Goal: Check status: Check status

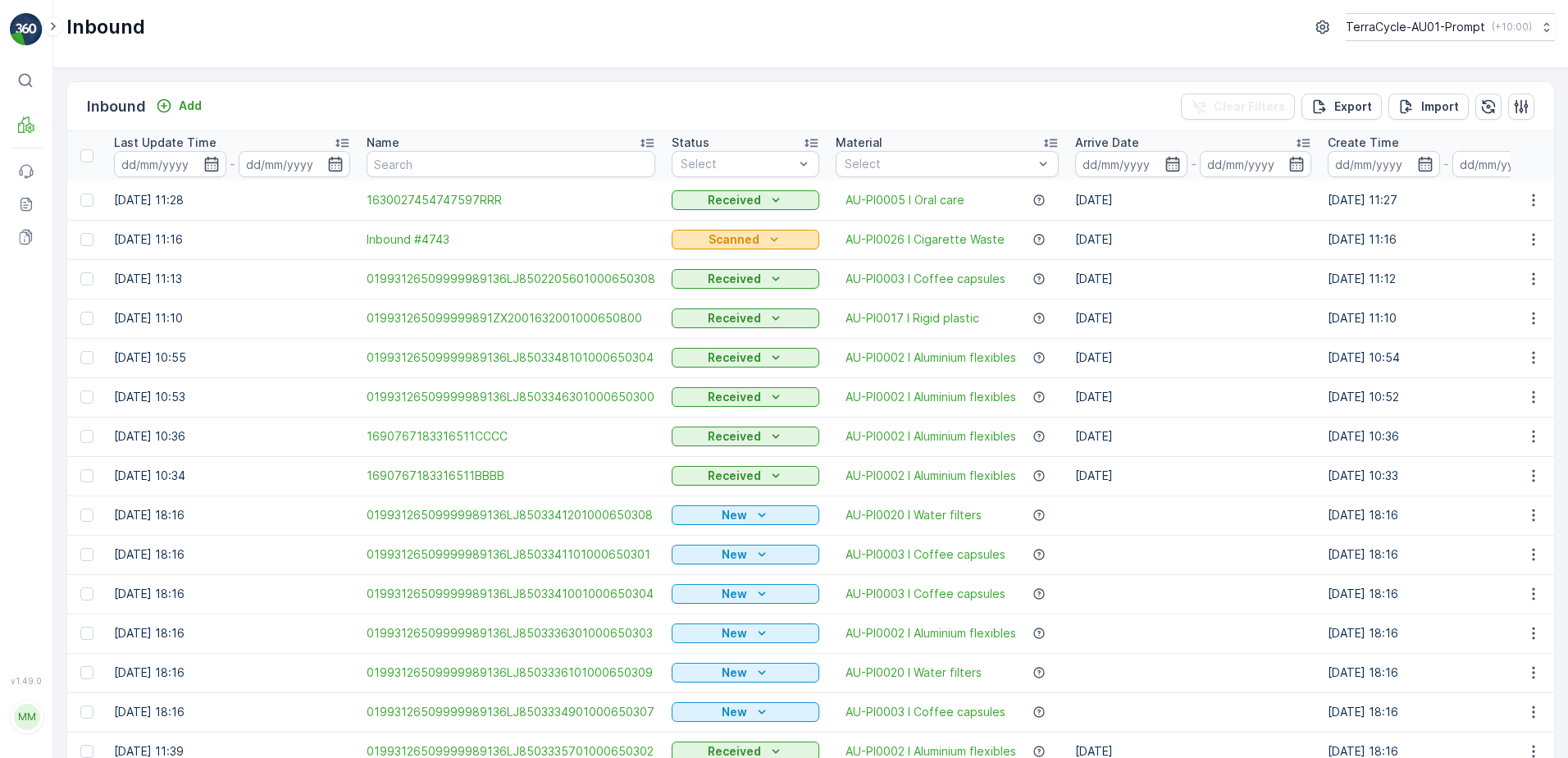
click at [769, 240] on icon "Scanned" at bounding box center [773, 239] width 16 height 16
drag, startPoint x: 713, startPoint y: 306, endPoint x: 1142, endPoint y: 300, distance: 429.0
click at [713, 306] on span "Received" at bounding box center [704, 310] width 52 height 16
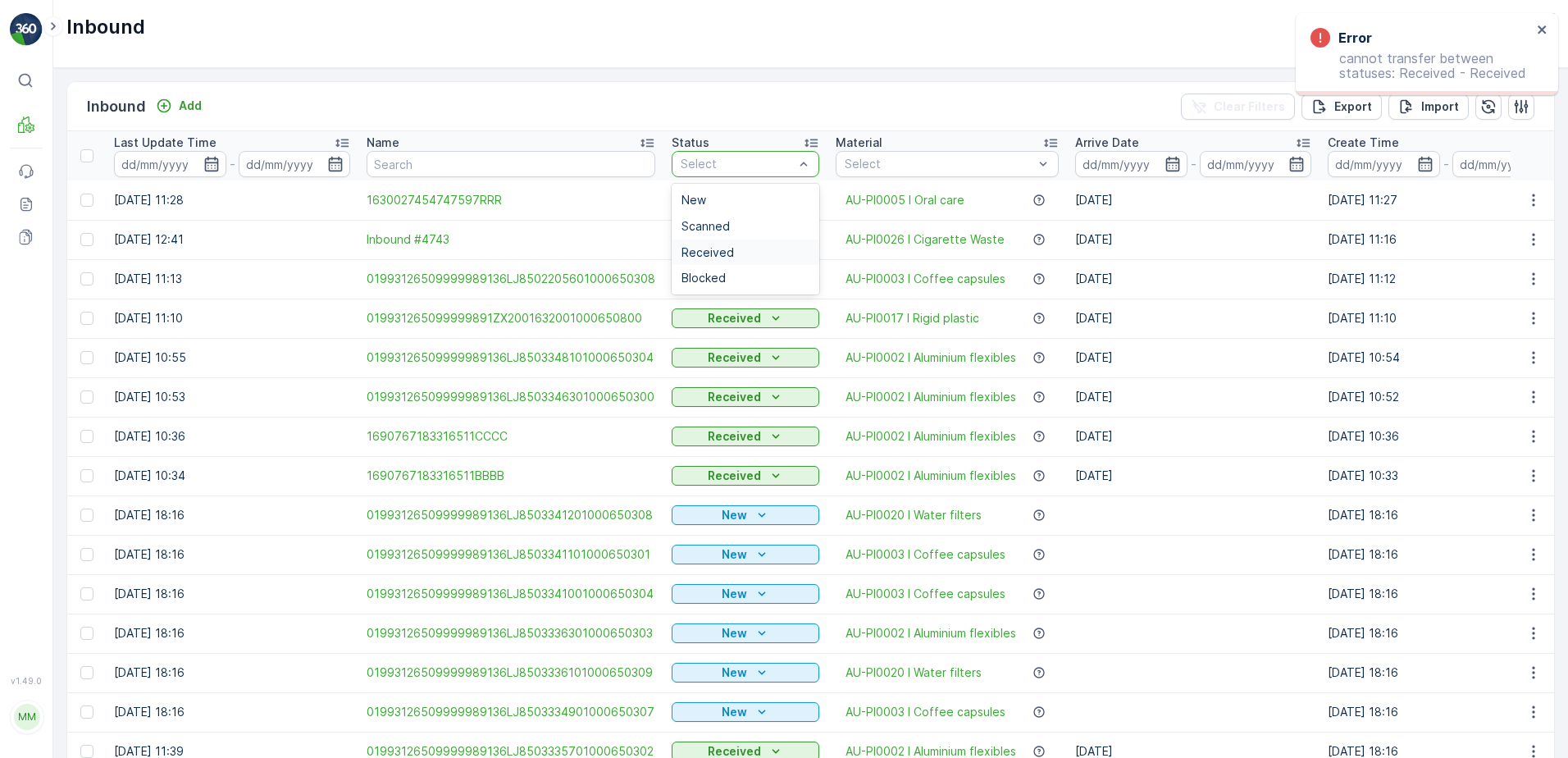
click at [762, 241] on div "Received" at bounding box center [745, 252] width 147 height 26
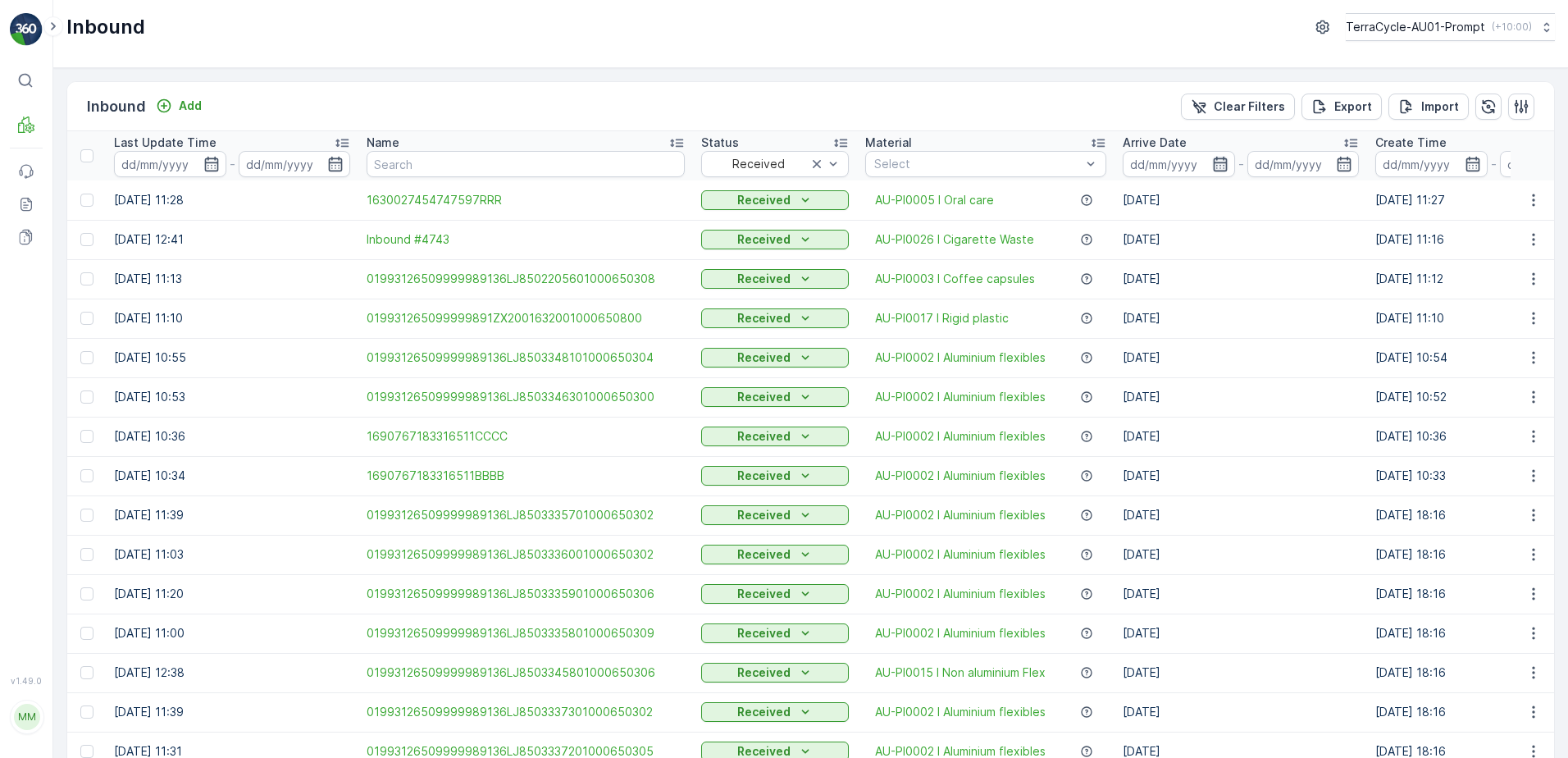
click at [1217, 168] on icon "button" at bounding box center [1220, 164] width 16 height 16
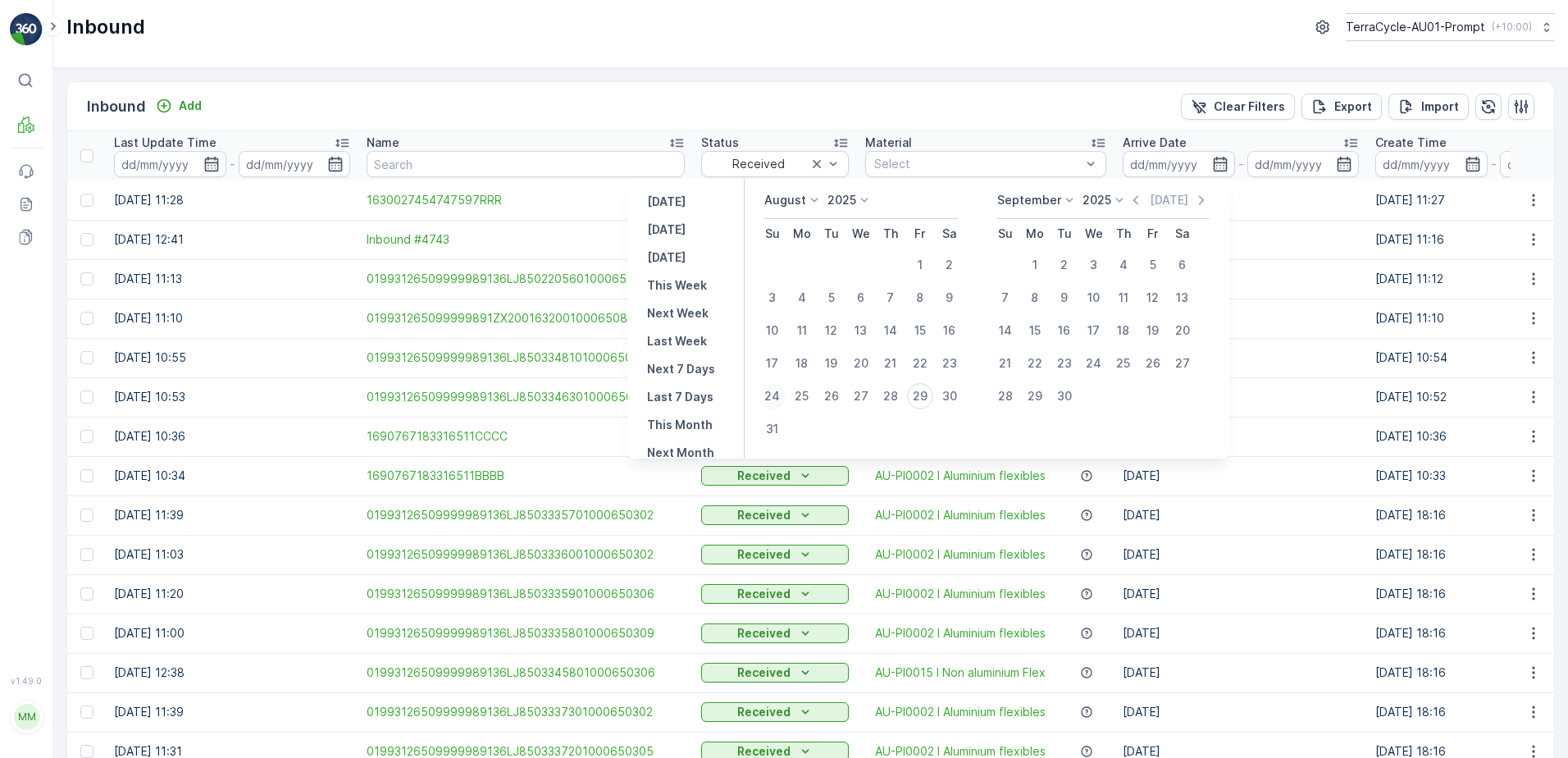
click at [779, 402] on div "24" at bounding box center [772, 396] width 26 height 26
type input "[DATE]"
click at [961, 402] on div "30" at bounding box center [949, 396] width 26 height 26
type input "[DATE]"
click at [780, 396] on div "24" at bounding box center [772, 396] width 26 height 26
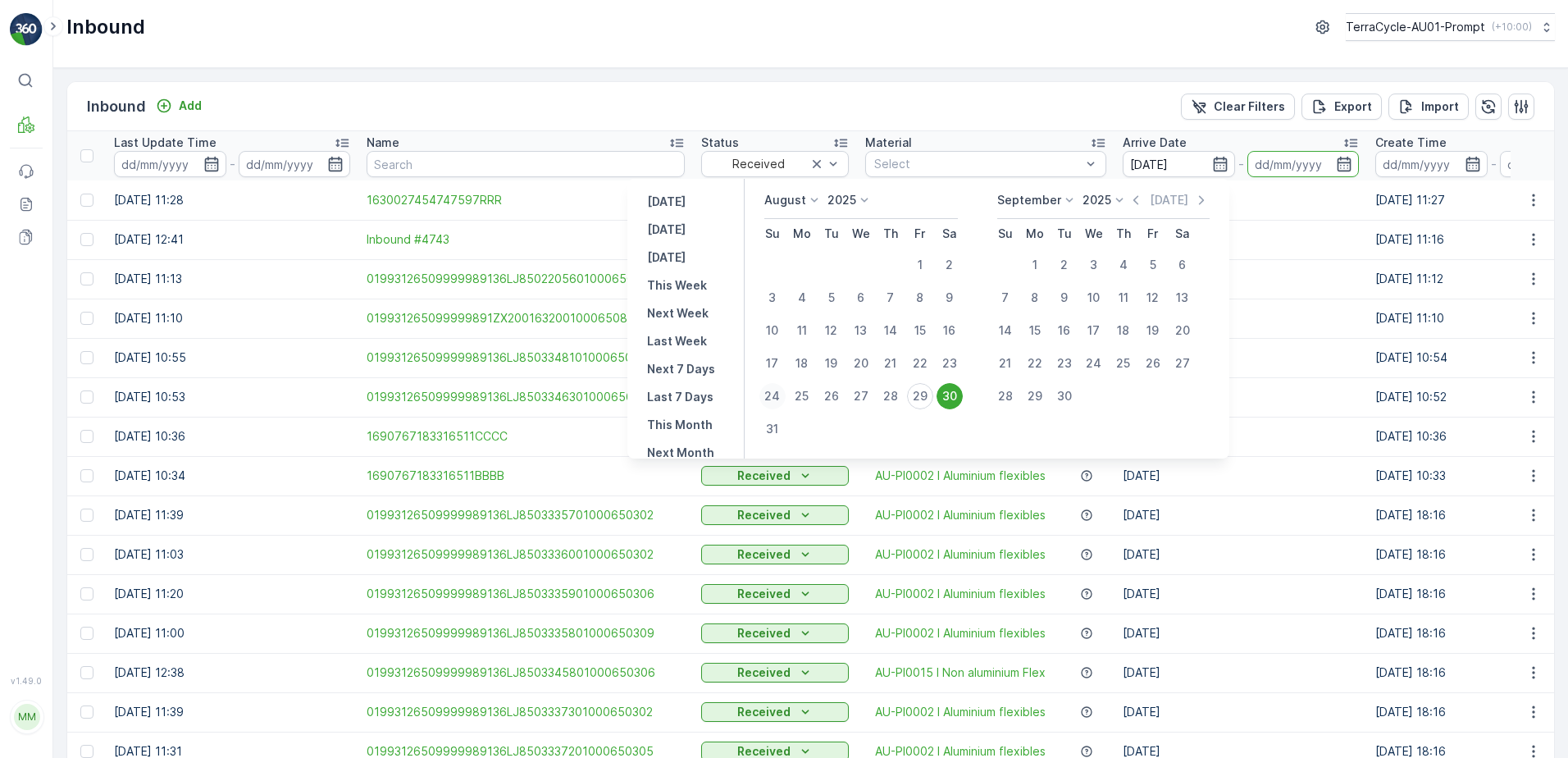
type input "[DATE]"
click at [957, 397] on div "30" at bounding box center [949, 396] width 26 height 26
type input "[DATE]"
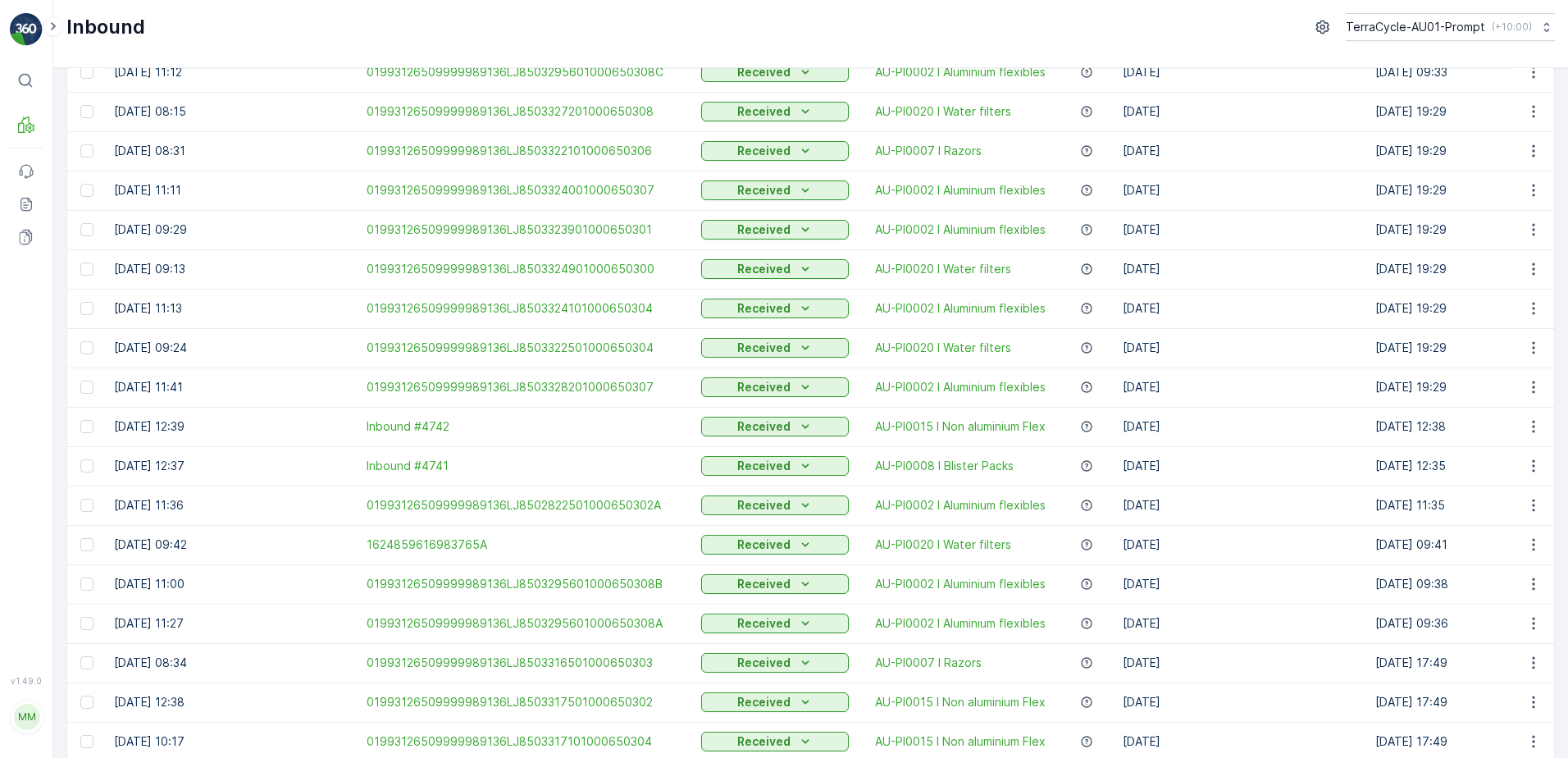
scroll to position [1461, 0]
